Goal: Task Accomplishment & Management: Manage account settings

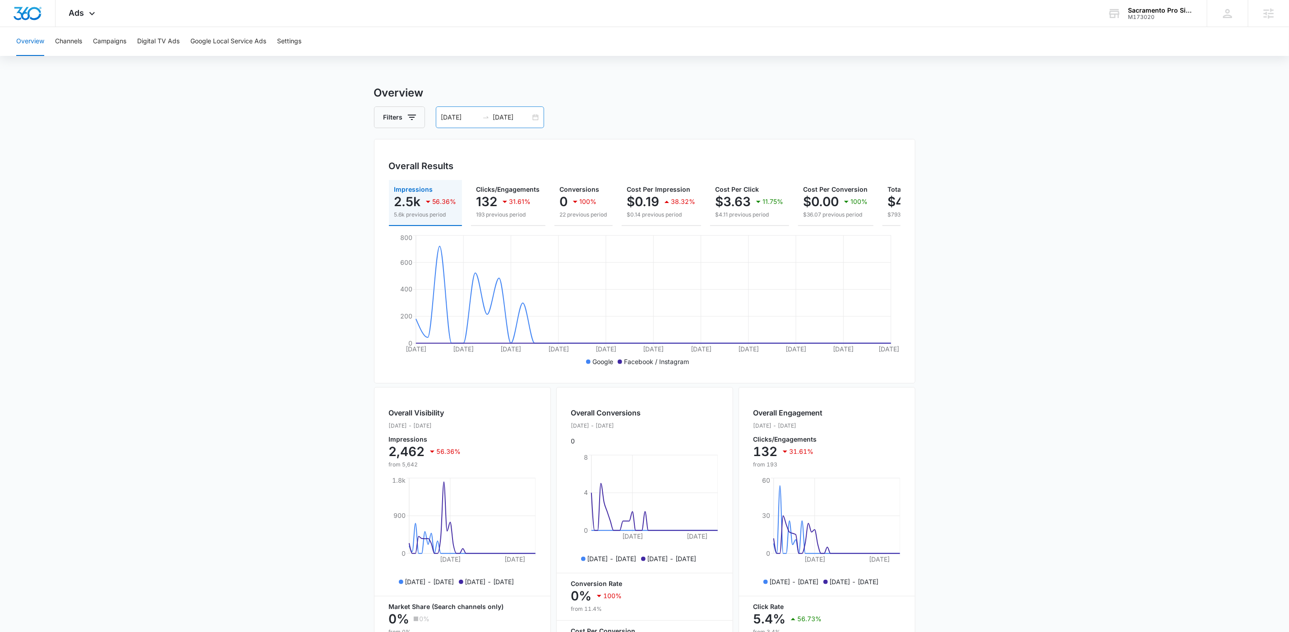
click at [504, 119] on input "11/10/2025" at bounding box center [511, 117] width 37 height 10
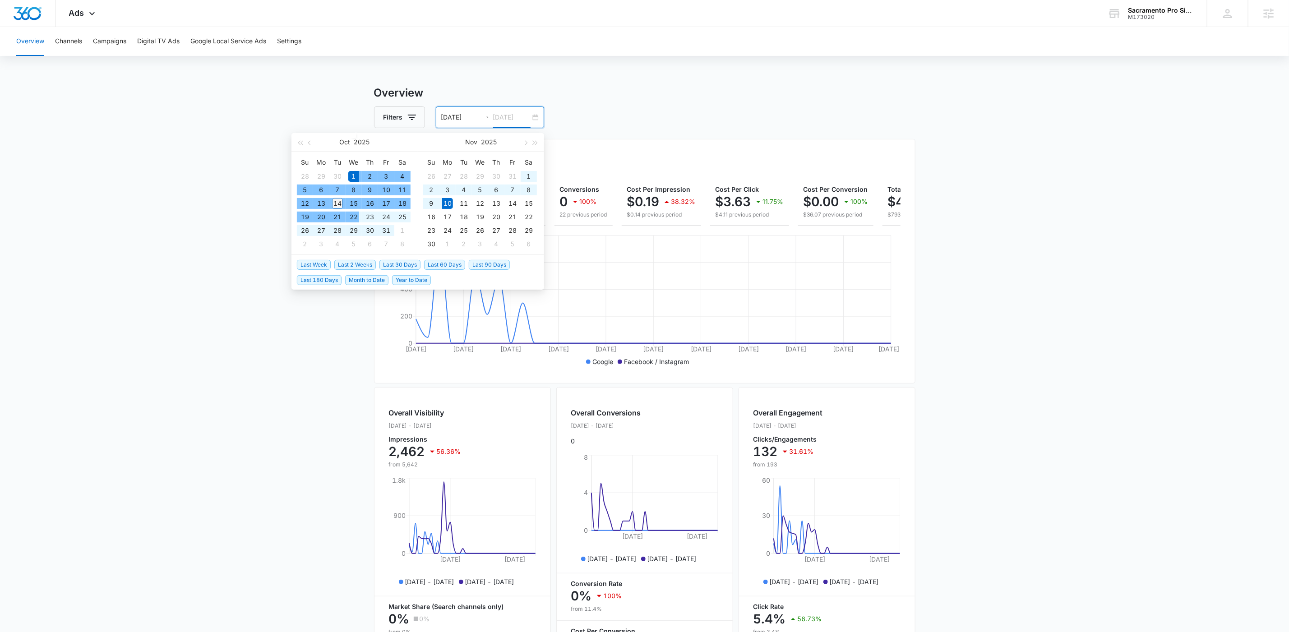
type input "10/14/2025"
click at [342, 207] on div "14" at bounding box center [337, 203] width 11 height 11
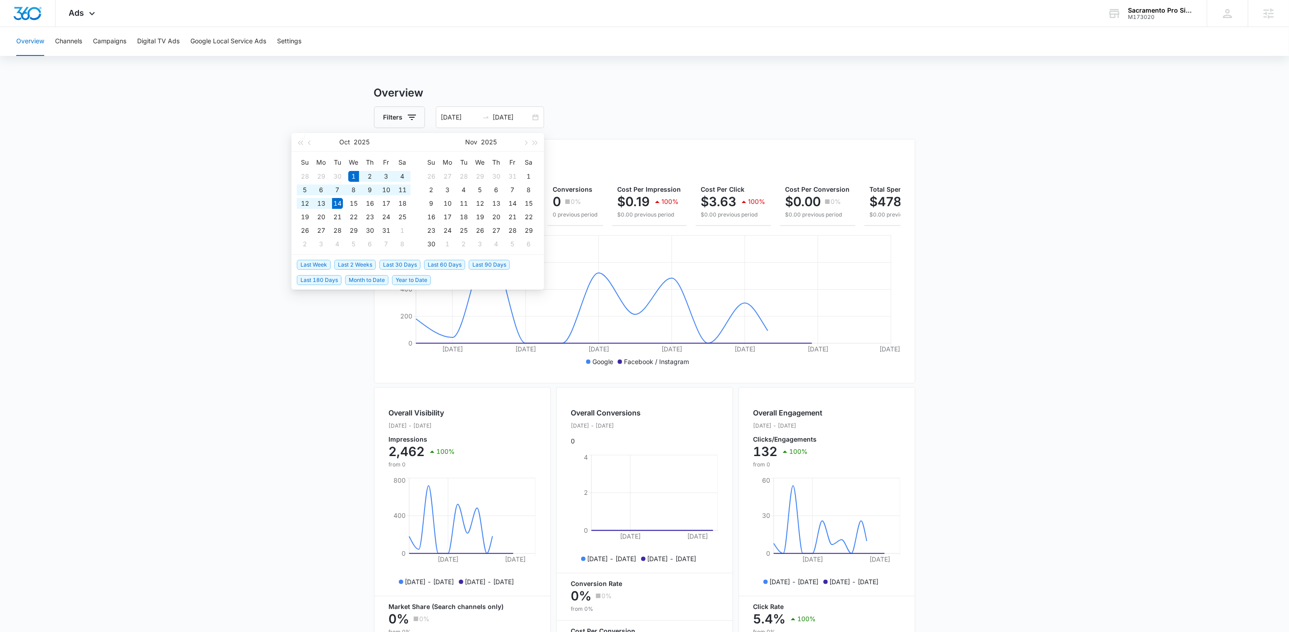
click at [666, 115] on div "Filters 10/01/2025 10/14/2025" at bounding box center [644, 117] width 541 height 22
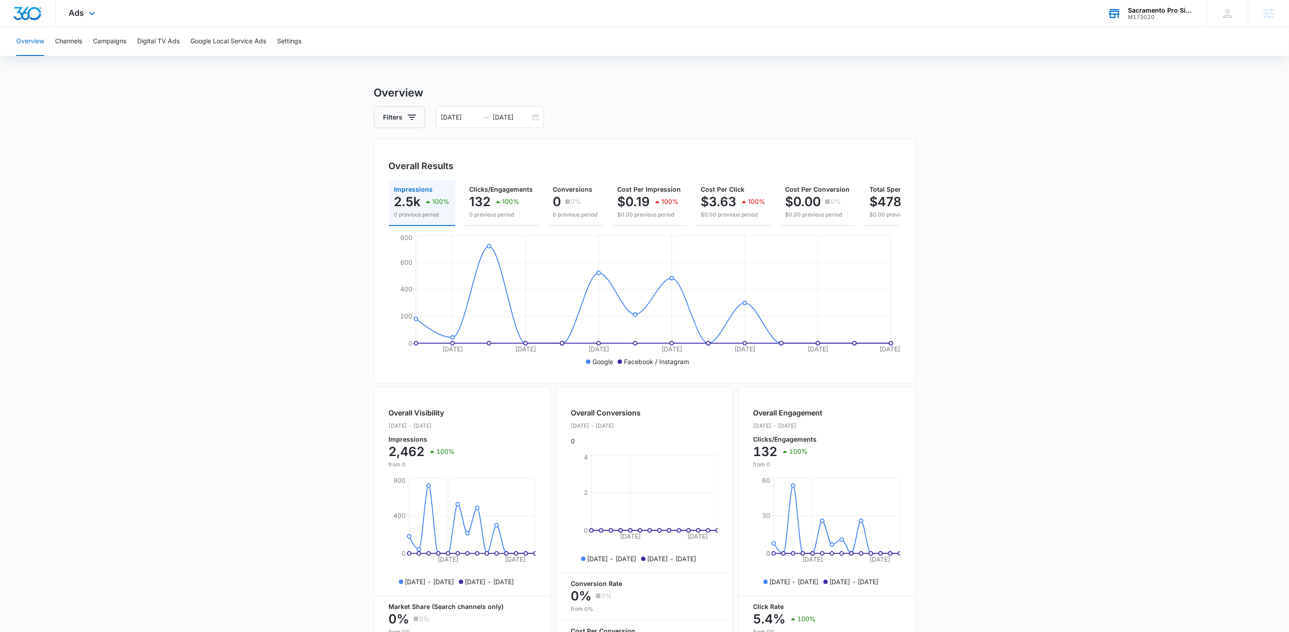
click at [1149, 14] on div "M173020" at bounding box center [1161, 17] width 66 height 6
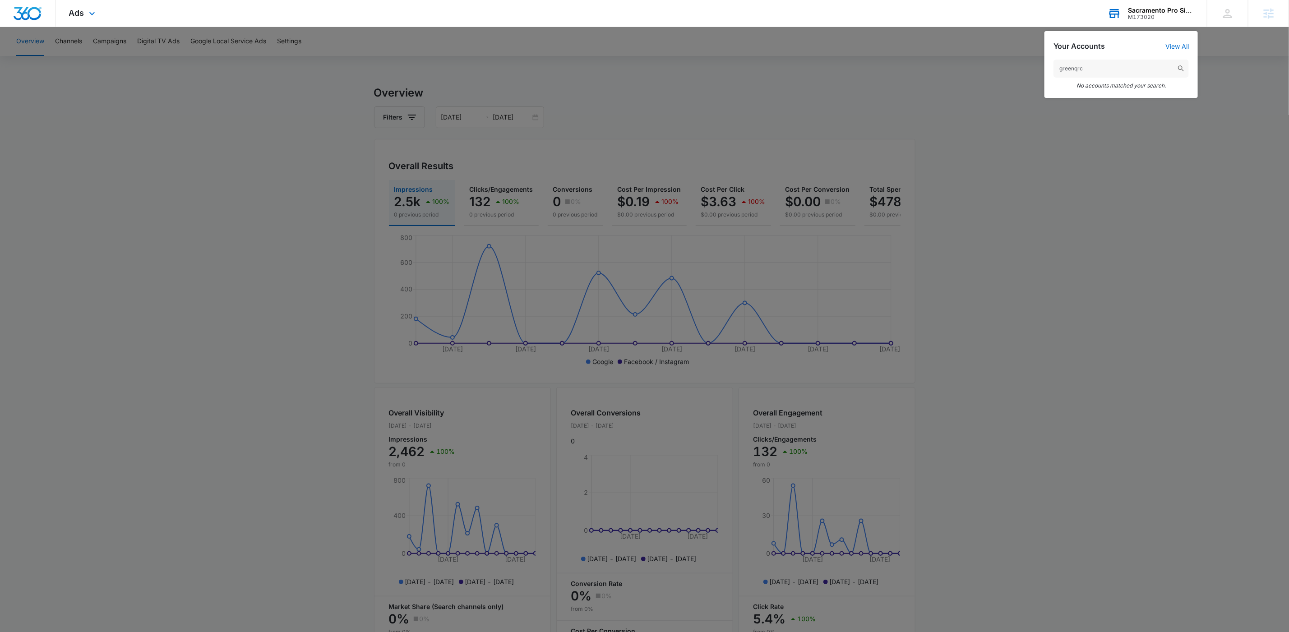
drag, startPoint x: 1090, startPoint y: 70, endPoint x: 1072, endPoint y: 70, distance: 18.5
click at [1072, 70] on input "greenqrc" at bounding box center [1121, 69] width 135 height 18
type input "green roofing"
click at [1115, 106] on div "Green Roofing and Construction M185373" at bounding box center [1121, 95] width 135 height 27
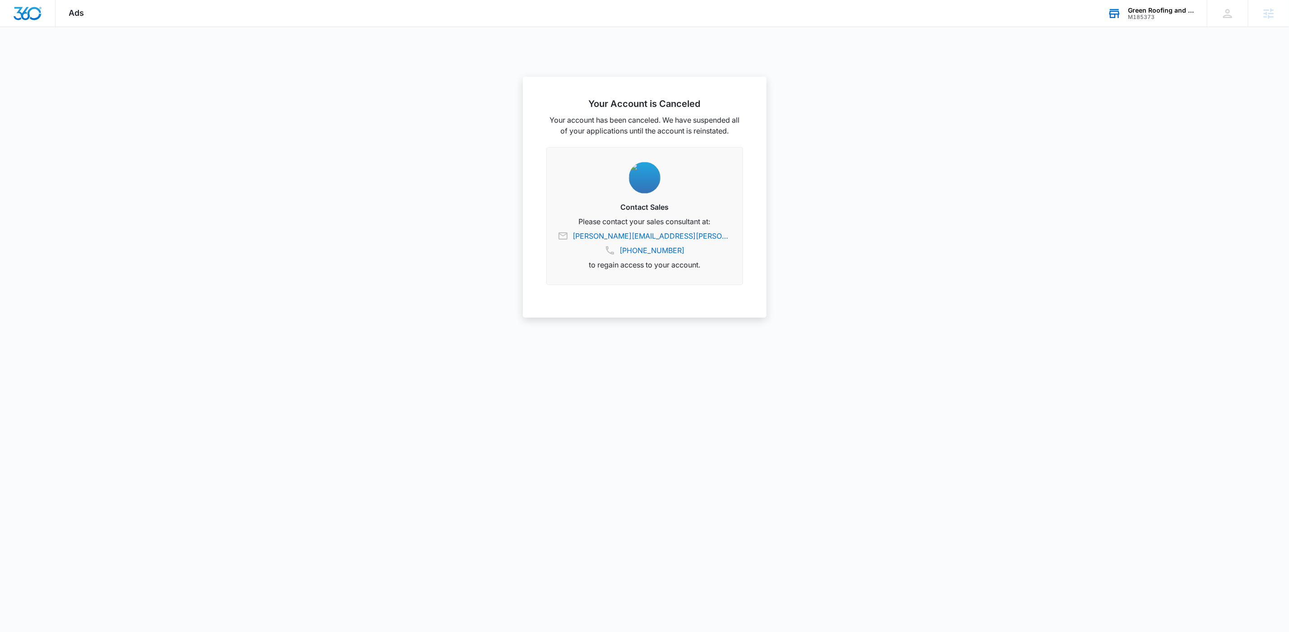
click at [1141, 10] on div "Green Roofing and Construction" at bounding box center [1161, 10] width 66 height 7
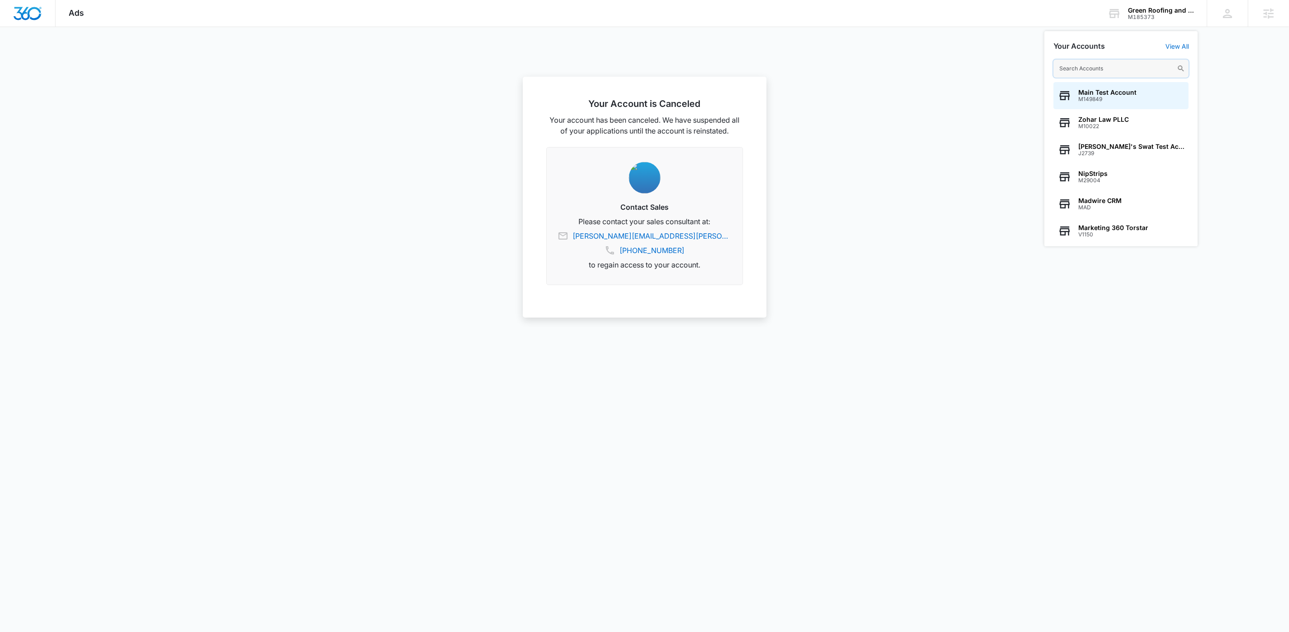
paste input "M173020"
type input "M173020"
click at [1097, 94] on span "Sacramento Pro Signs" at bounding box center [1112, 92] width 69 height 7
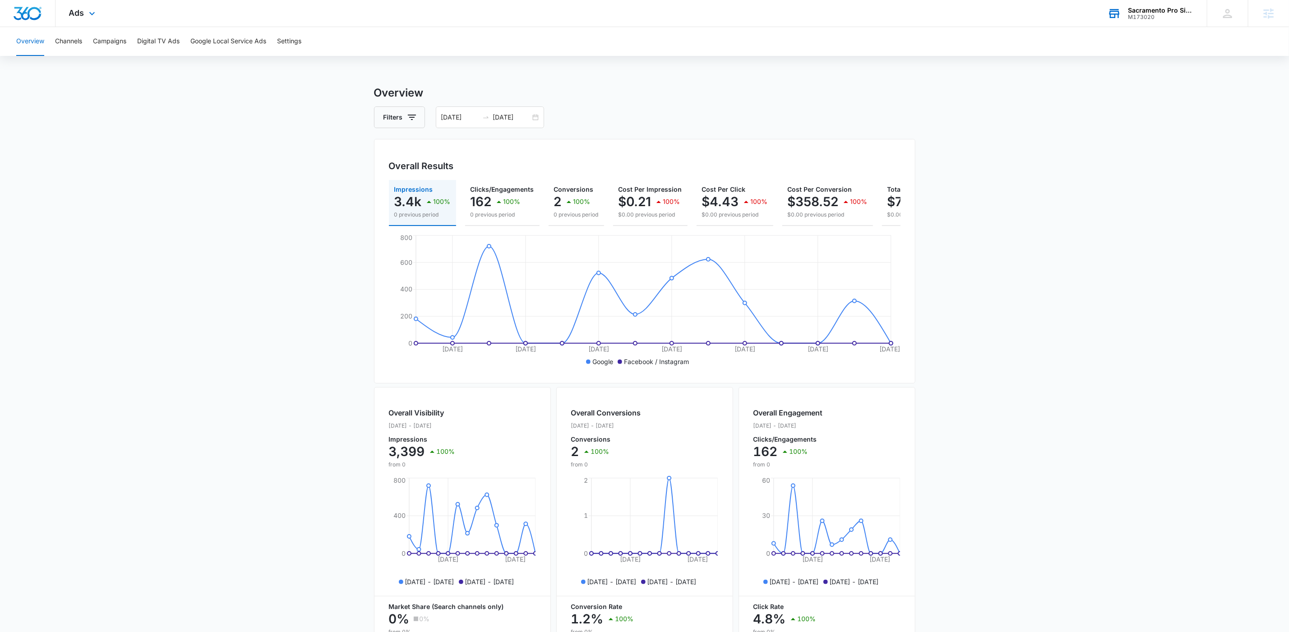
click at [1144, 18] on div "M173020" at bounding box center [1161, 17] width 66 height 6
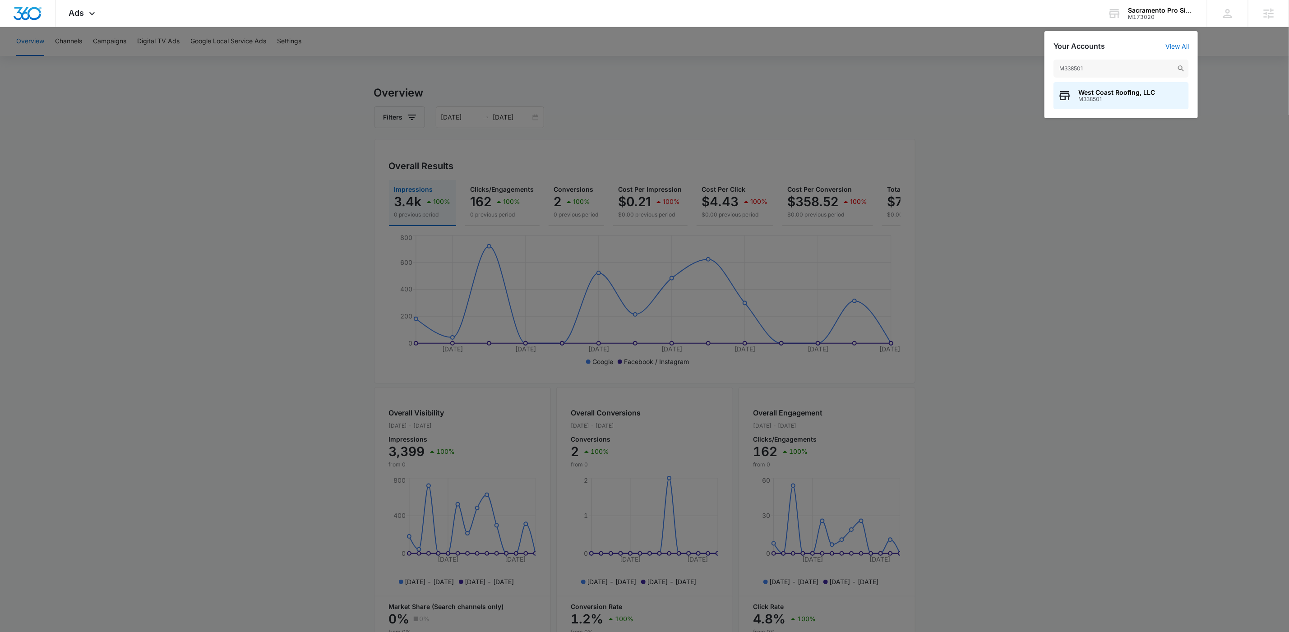
type input "M338501"
click at [1131, 99] on span "M338501" at bounding box center [1116, 99] width 77 height 6
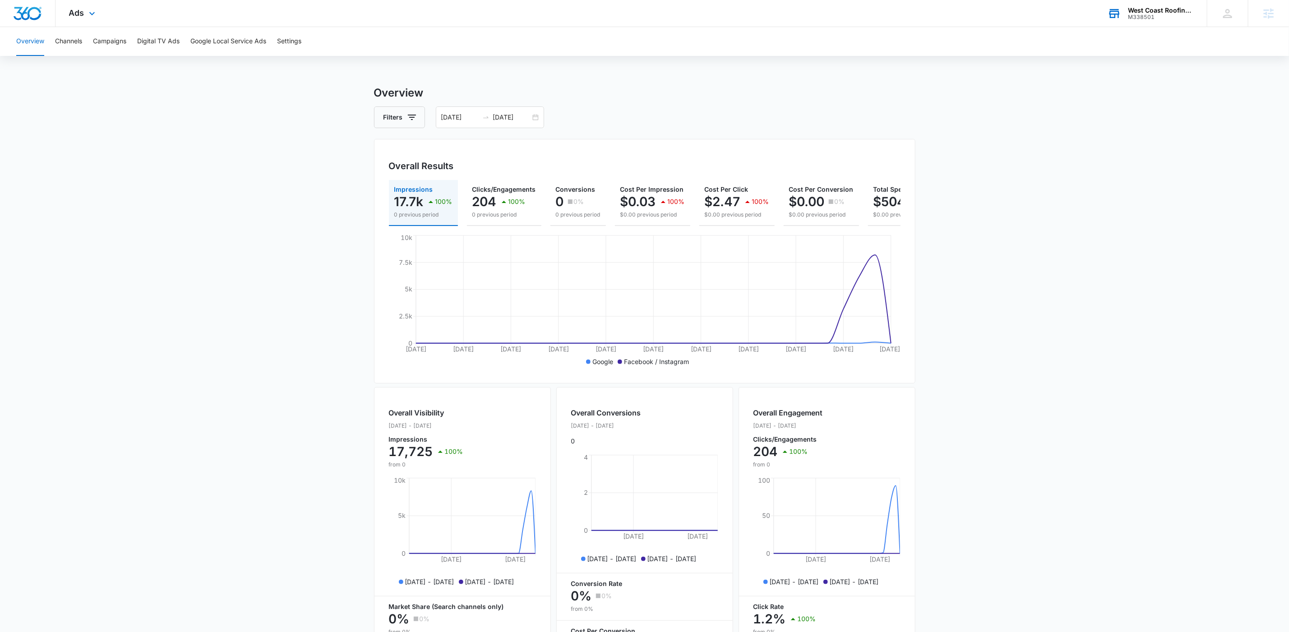
click at [1147, 16] on div "M338501" at bounding box center [1161, 17] width 66 height 6
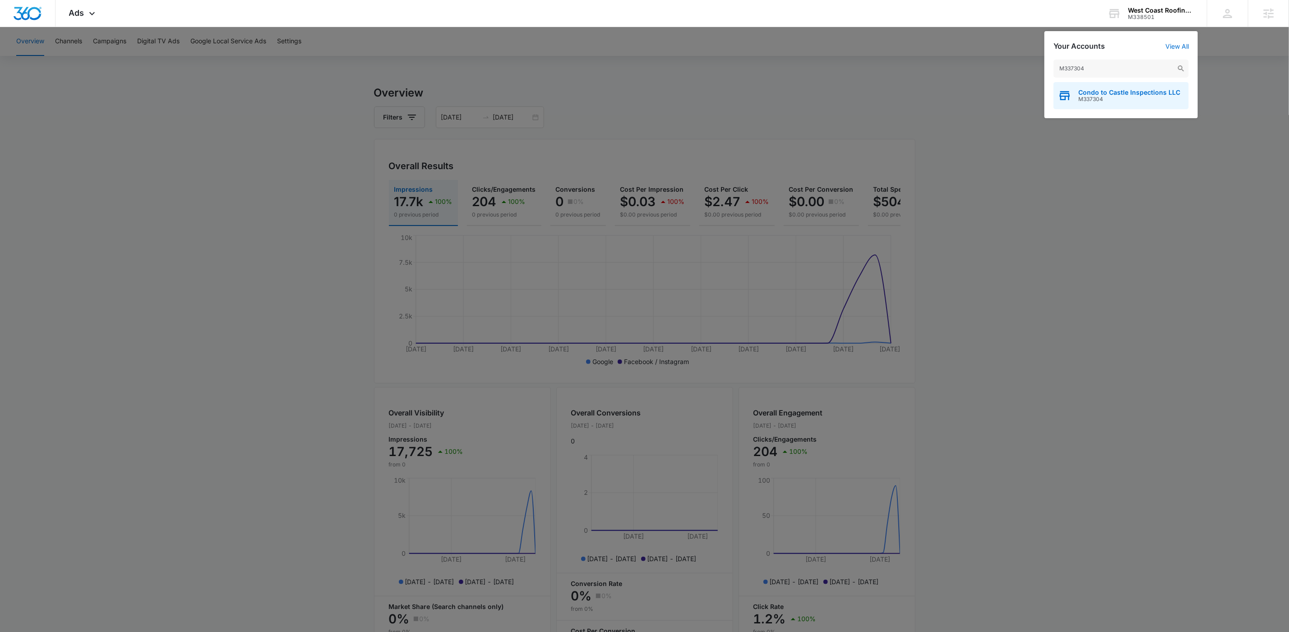
type input "M337304"
click at [1113, 106] on div "Condo to Castle Inspections LLC M337304" at bounding box center [1121, 95] width 135 height 27
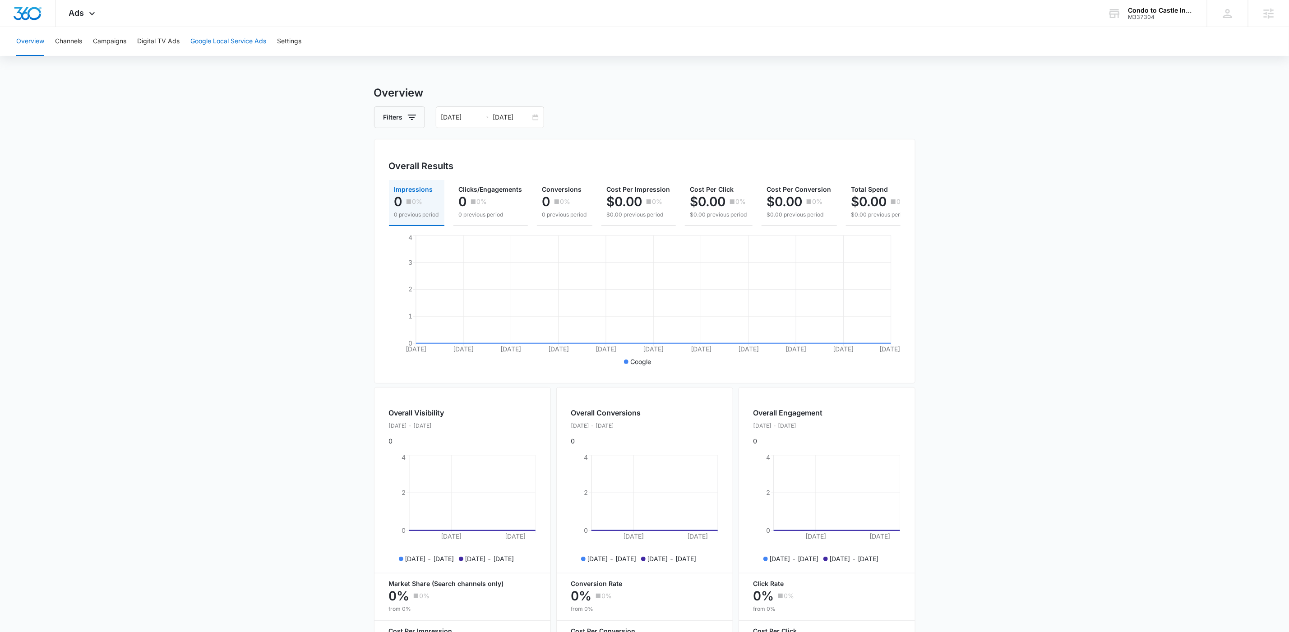
click at [230, 46] on button "Google Local Service Ads" at bounding box center [228, 41] width 76 height 29
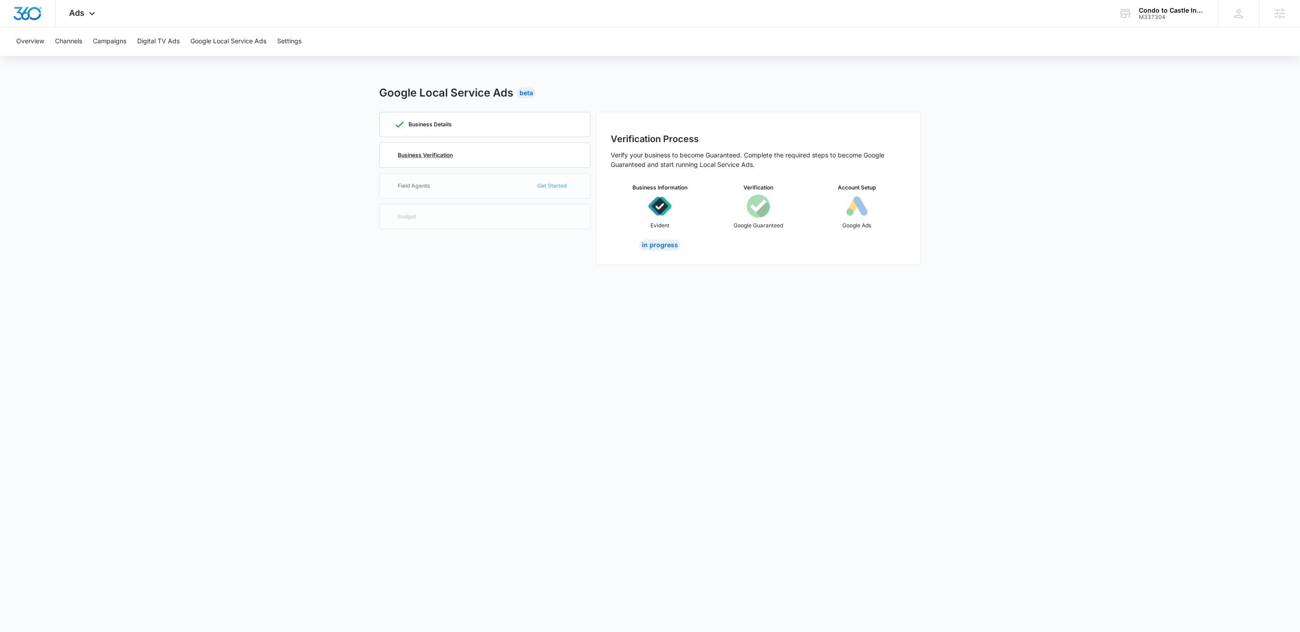
click at [520, 157] on div "Business Verification" at bounding box center [484, 155] width 181 height 24
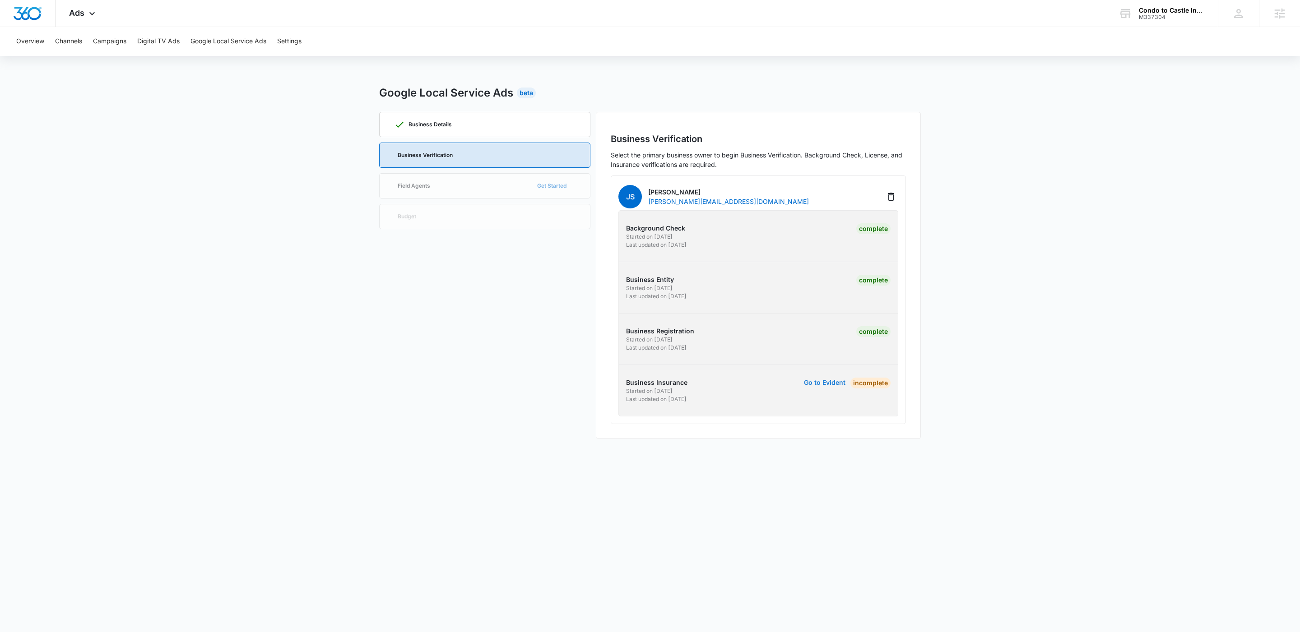
click at [830, 384] on button "Go to Evident" at bounding box center [825, 382] width 42 height 6
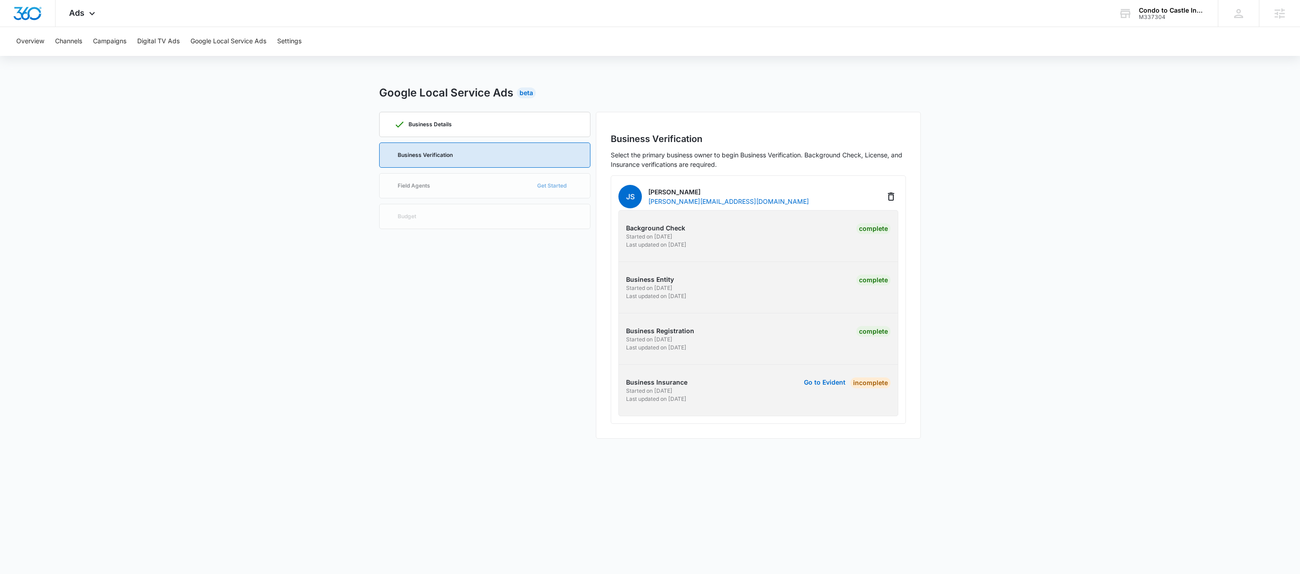
click at [1046, 231] on main "Google Local Service Ads Beta Business Details Business Verification Field Agen…" at bounding box center [650, 267] width 1300 height 365
